Goal: Information Seeking & Learning: Learn about a topic

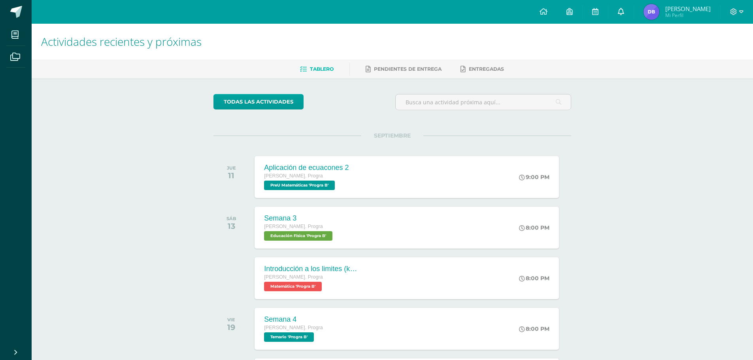
click at [625, 9] on icon at bounding box center [621, 11] width 6 height 7
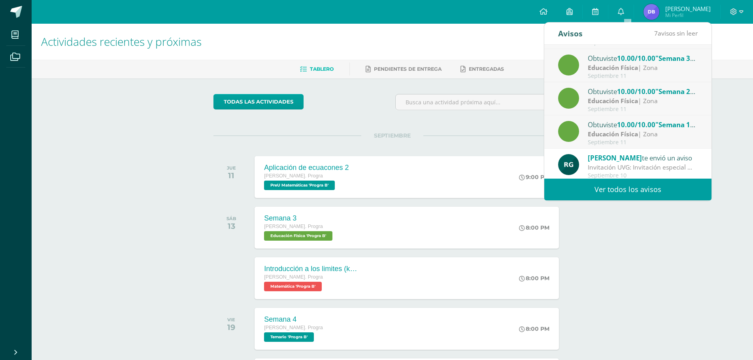
scroll to position [132, 0]
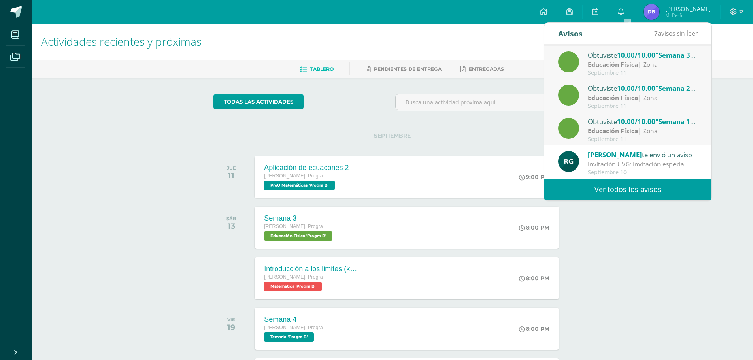
click at [645, 184] on link "Ver todos los avisos" at bounding box center [628, 190] width 167 height 22
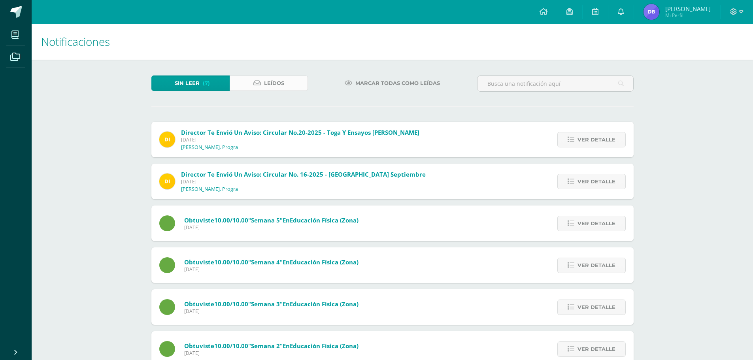
click at [295, 85] on link "Leídos" at bounding box center [269, 83] width 78 height 15
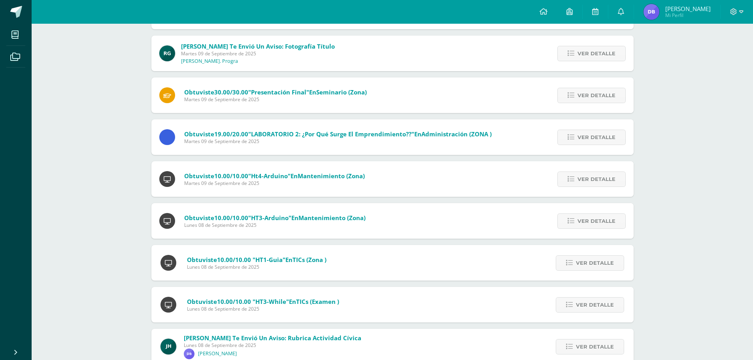
scroll to position [375, 0]
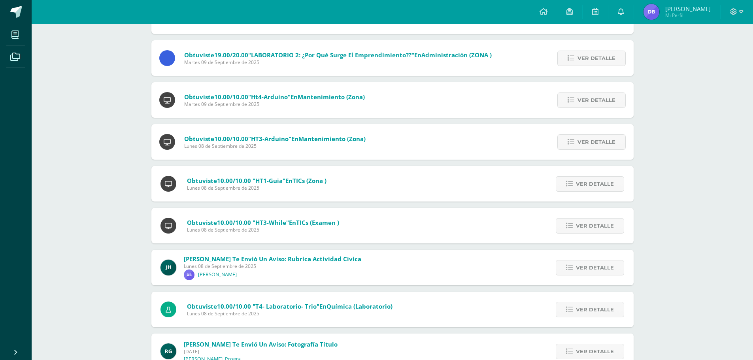
click at [392, 258] on div "[PERSON_NAME] te envió un aviso: Rubrica actividad cívica [DATE] [PERSON_NAME] …" at bounding box center [392, 268] width 483 height 36
click at [583, 268] on span "Ver detalle" at bounding box center [595, 268] width 38 height 15
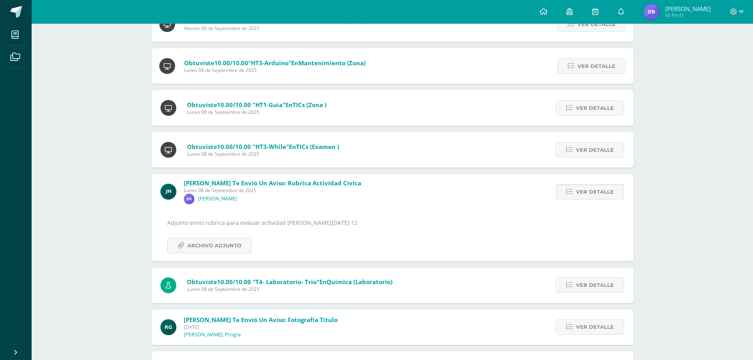
scroll to position [454, 0]
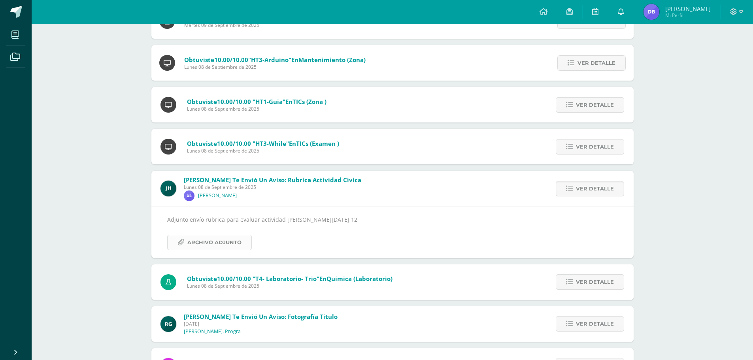
click at [238, 244] on span "Archivo Adjunto" at bounding box center [214, 242] width 54 height 15
